Goal: Information Seeking & Learning: Learn about a topic

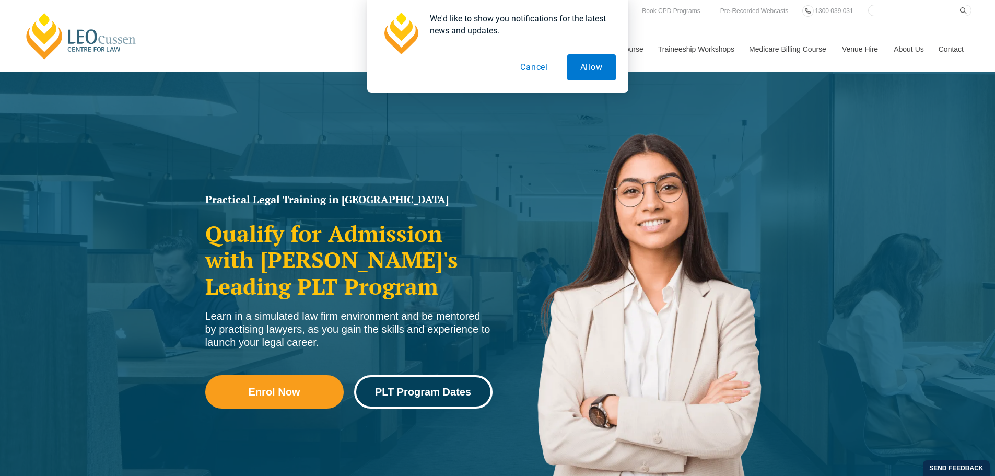
click at [439, 397] on span "PLT Program Dates" at bounding box center [423, 392] width 96 height 10
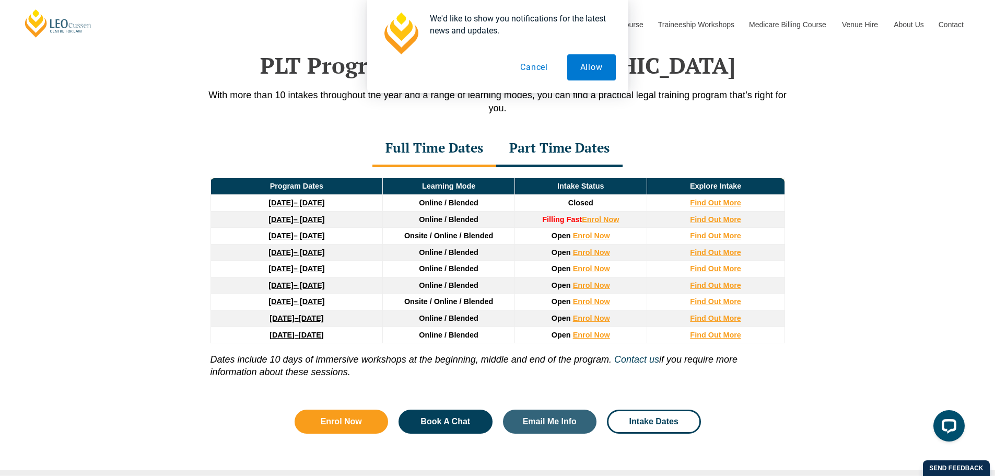
scroll to position [1363, 0]
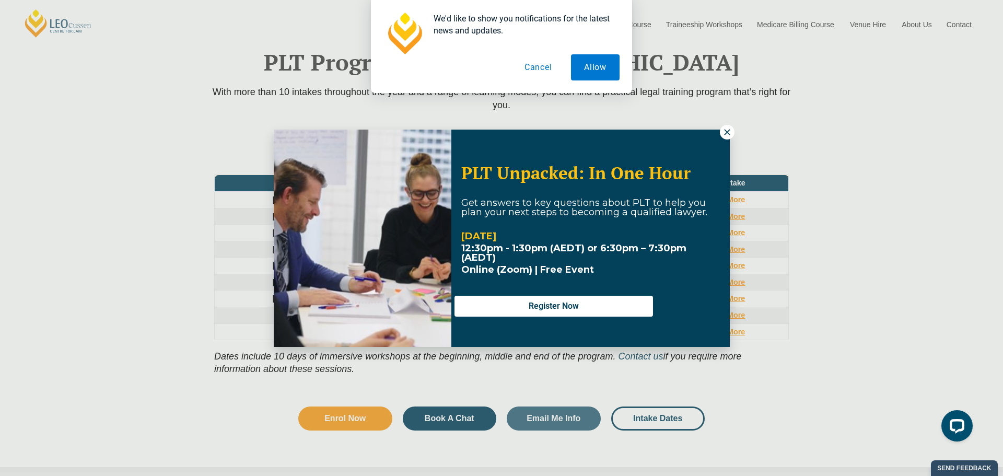
click at [730, 140] on div "PLT Unpacked: In One Hour Get answers to key questions about PLT to help you pl…" at bounding box center [501, 238] width 1003 height 476
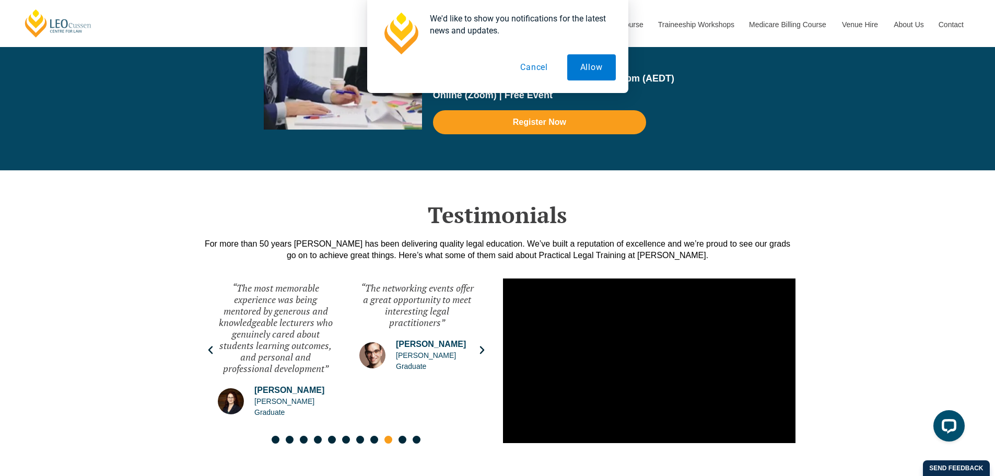
scroll to position [2356, 0]
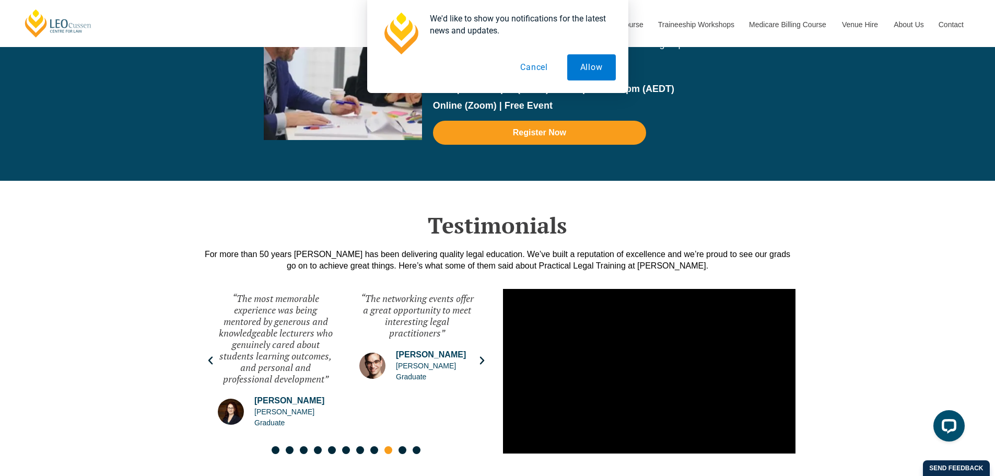
click at [543, 73] on button "Cancel" at bounding box center [534, 67] width 54 height 26
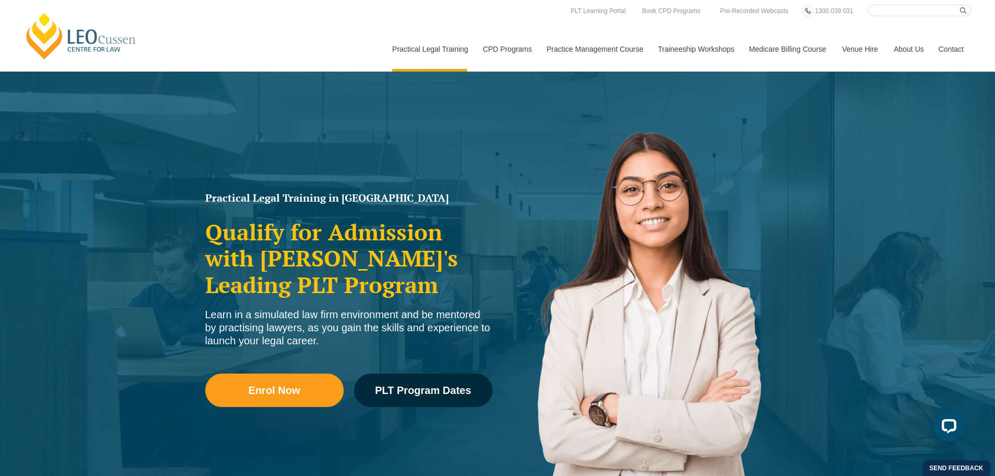
scroll to position [0, 0]
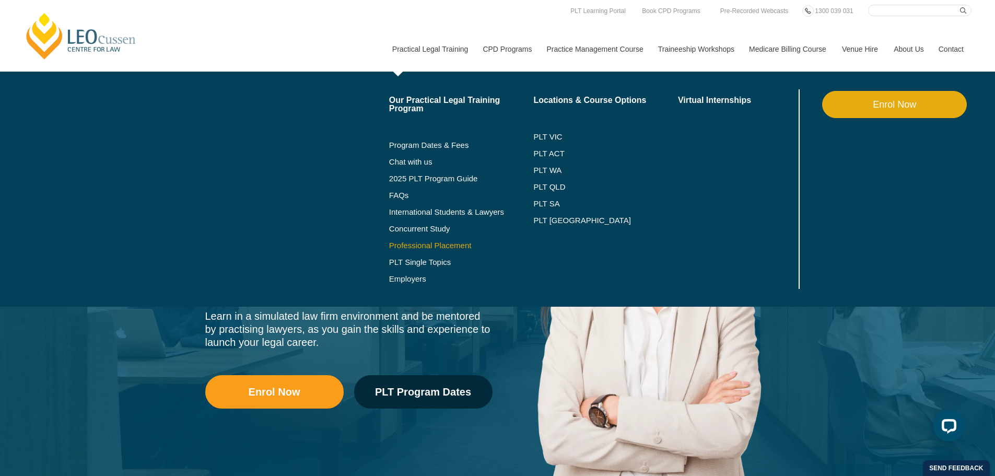
click at [407, 246] on link "Professional Placement" at bounding box center [461, 245] width 145 height 8
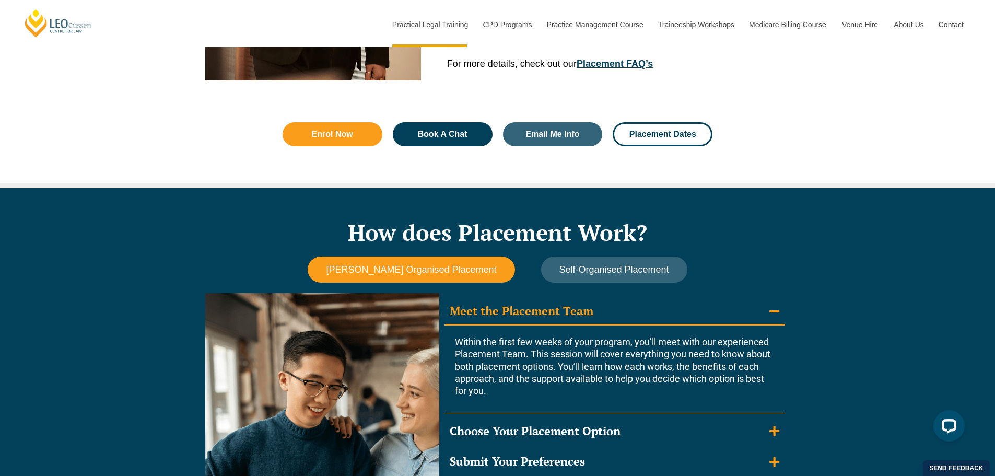
scroll to position [992, 0]
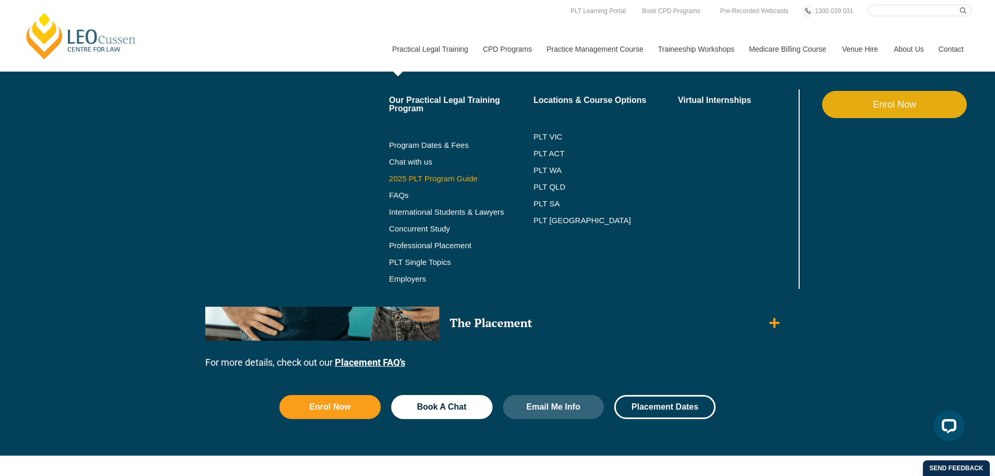
click at [437, 176] on link "2025 PLT Program Guide" at bounding box center [448, 178] width 119 height 8
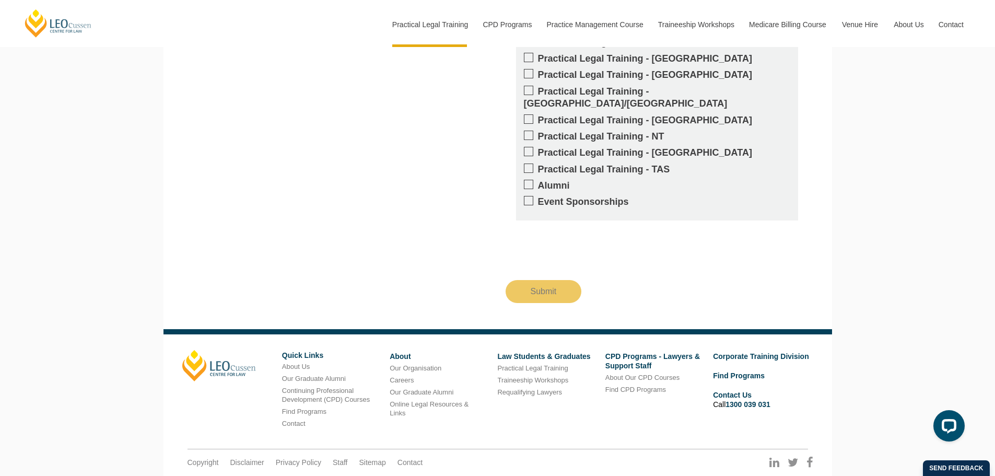
scroll to position [1085, 0]
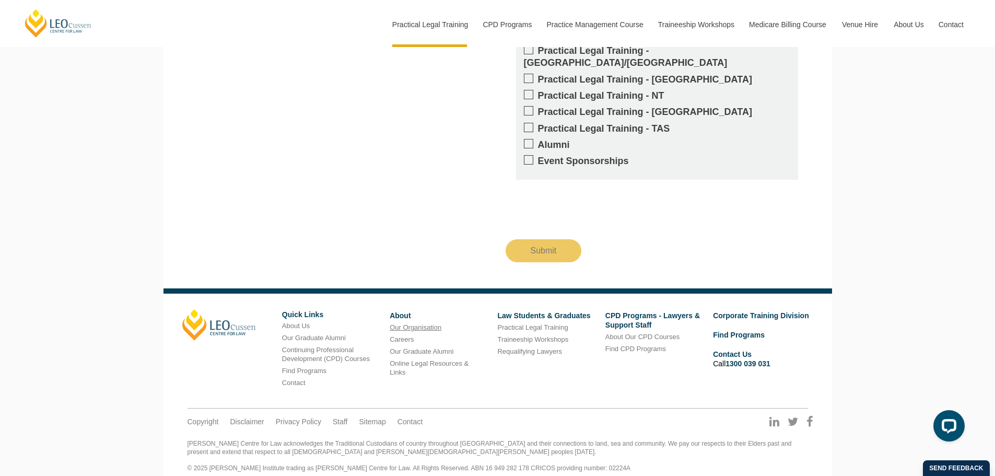
click at [412, 323] on link "Our Organisation" at bounding box center [416, 327] width 52 height 8
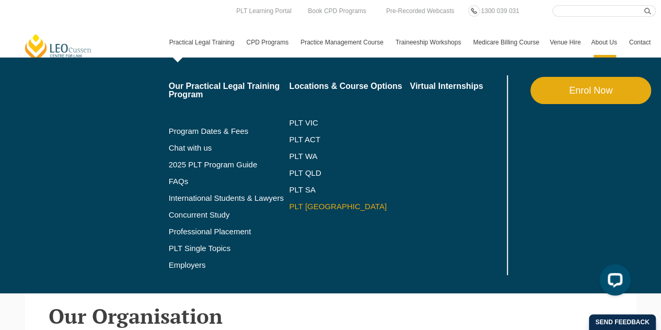
click at [310, 205] on link "PLT [GEOGRAPHIC_DATA]" at bounding box center [349, 206] width 121 height 8
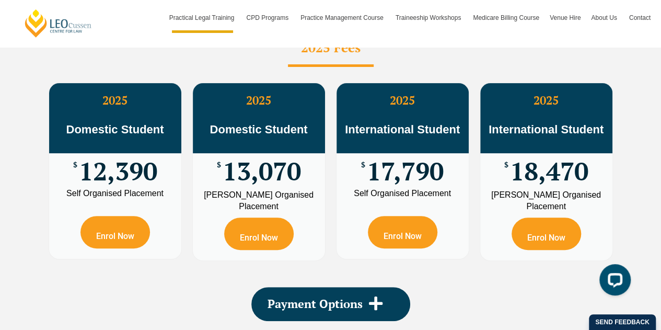
scroll to position [2063, 0]
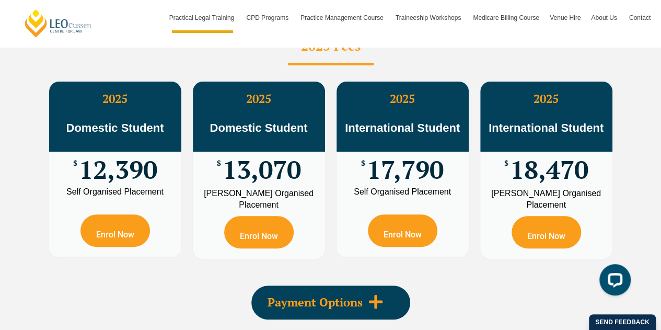
click at [316, 285] on div "Payment Options" at bounding box center [330, 302] width 159 height 34
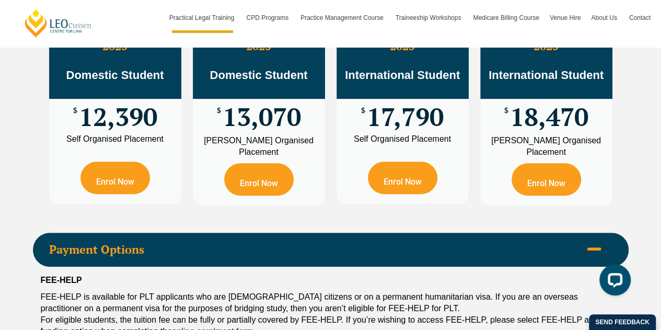
scroll to position [2115, 0]
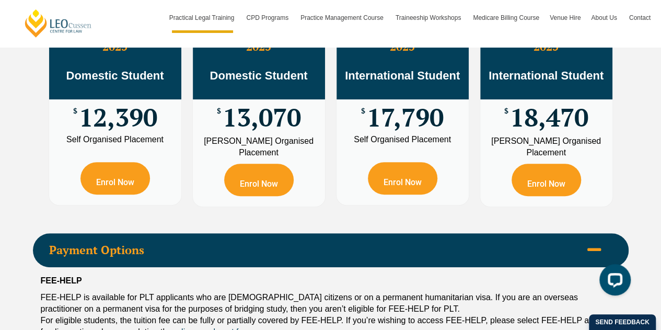
click at [316, 291] on p "FEE-HELP is available for PLT applicants who are [DEMOGRAPHIC_DATA] citizens or…" at bounding box center [331, 314] width 580 height 46
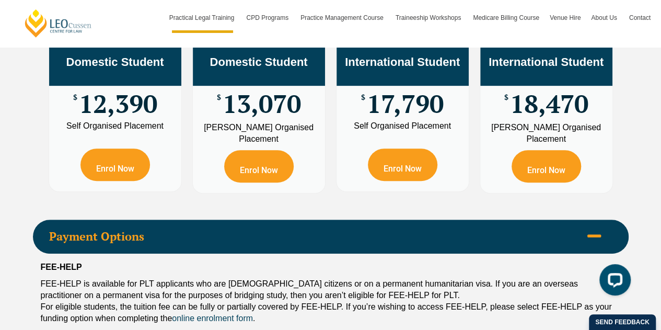
scroll to position [2129, 0]
